Goal: Task Accomplishment & Management: Use online tool/utility

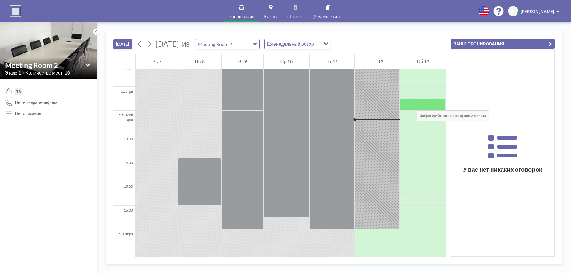
scroll to position [214, 0]
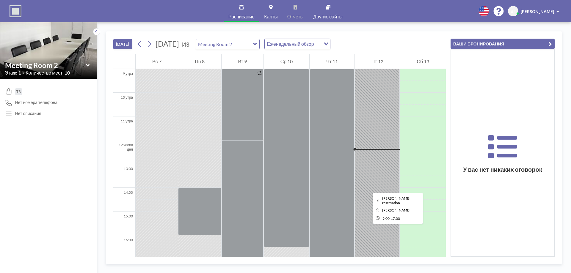
click at [368, 188] on div at bounding box center [377, 164] width 45 height 190
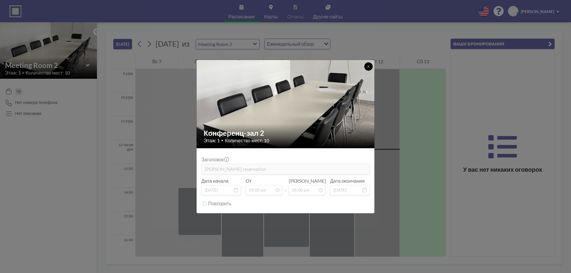
click at [368, 65] on icon at bounding box center [369, 67] width 4 height 4
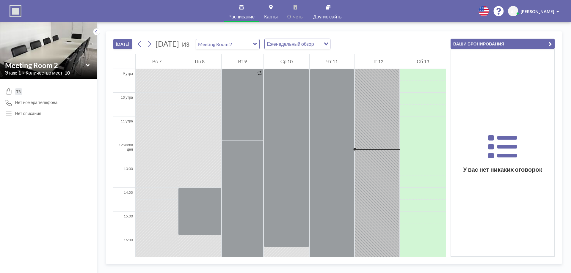
click at [257, 45] on icon at bounding box center [255, 44] width 4 height 6
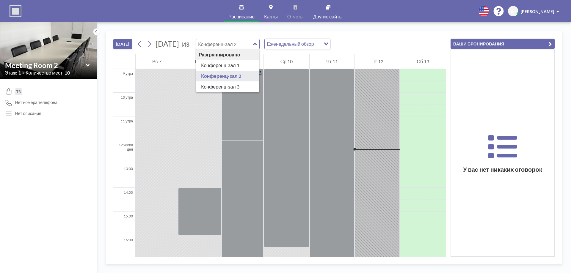
type input "Meeting Room 3"
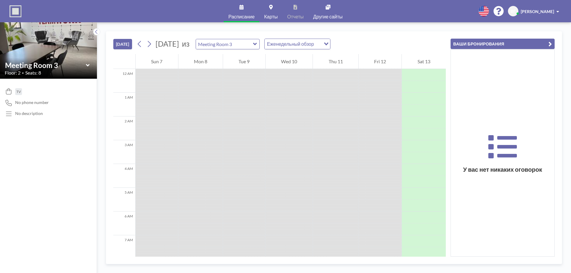
scroll to position [274, 0]
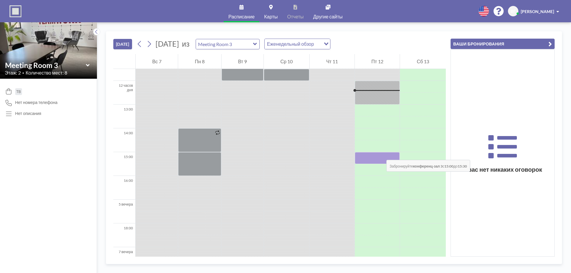
click at [381, 154] on div at bounding box center [377, 158] width 45 height 12
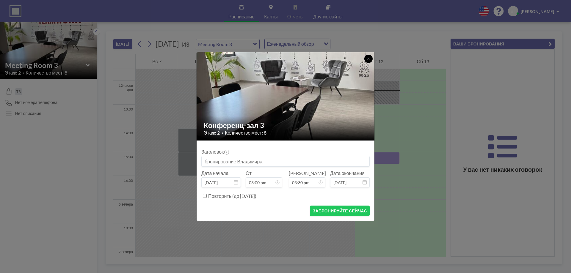
click at [365, 59] on button at bounding box center [369, 59] width 8 height 8
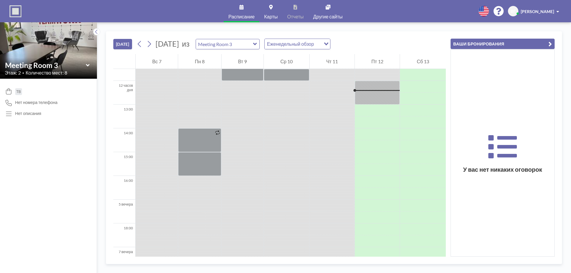
click at [260, 44] on div "Meeting Room 3" at bounding box center [228, 44] width 64 height 10
click at [257, 44] on icon at bounding box center [255, 44] width 4 height 6
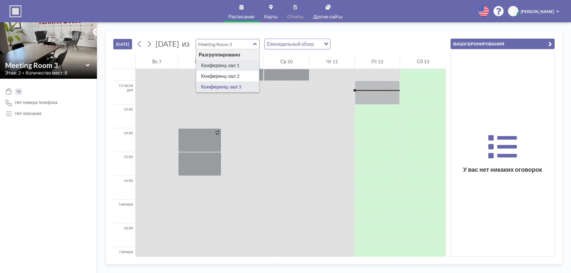
type input "Meeting Room 1"
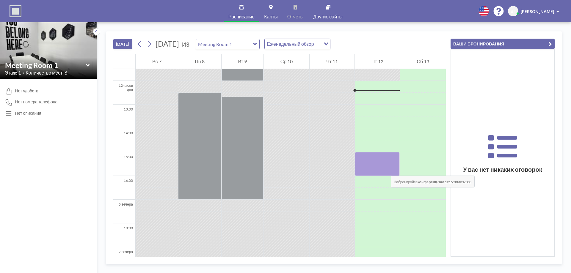
drag, startPoint x: 386, startPoint y: 160, endPoint x: 385, endPoint y: 170, distance: 9.9
click at [385, 170] on div at bounding box center [377, 164] width 45 height 24
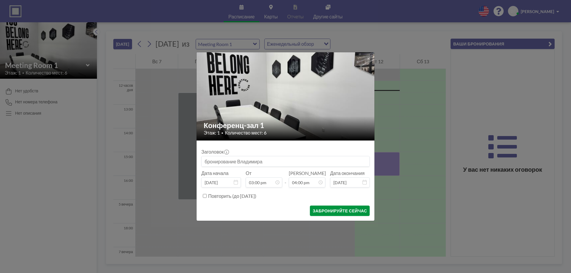
click at [345, 211] on font "ЗАБРОНИРУЙТЕ СЕЙЧАС" at bounding box center [340, 211] width 54 height 5
